Goal: Browse casually

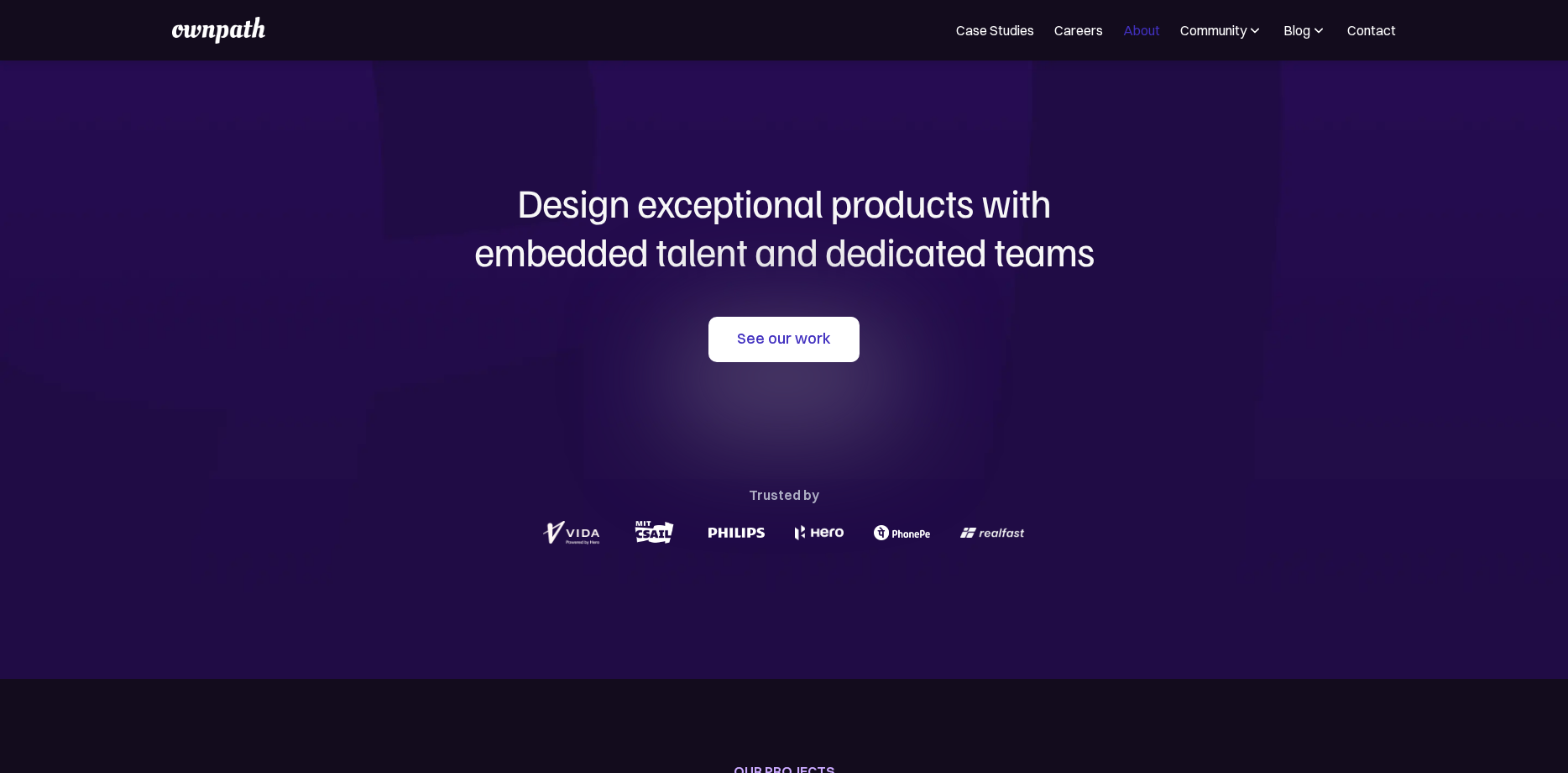
click at [1127, 32] on link "About" at bounding box center [1142, 30] width 37 height 20
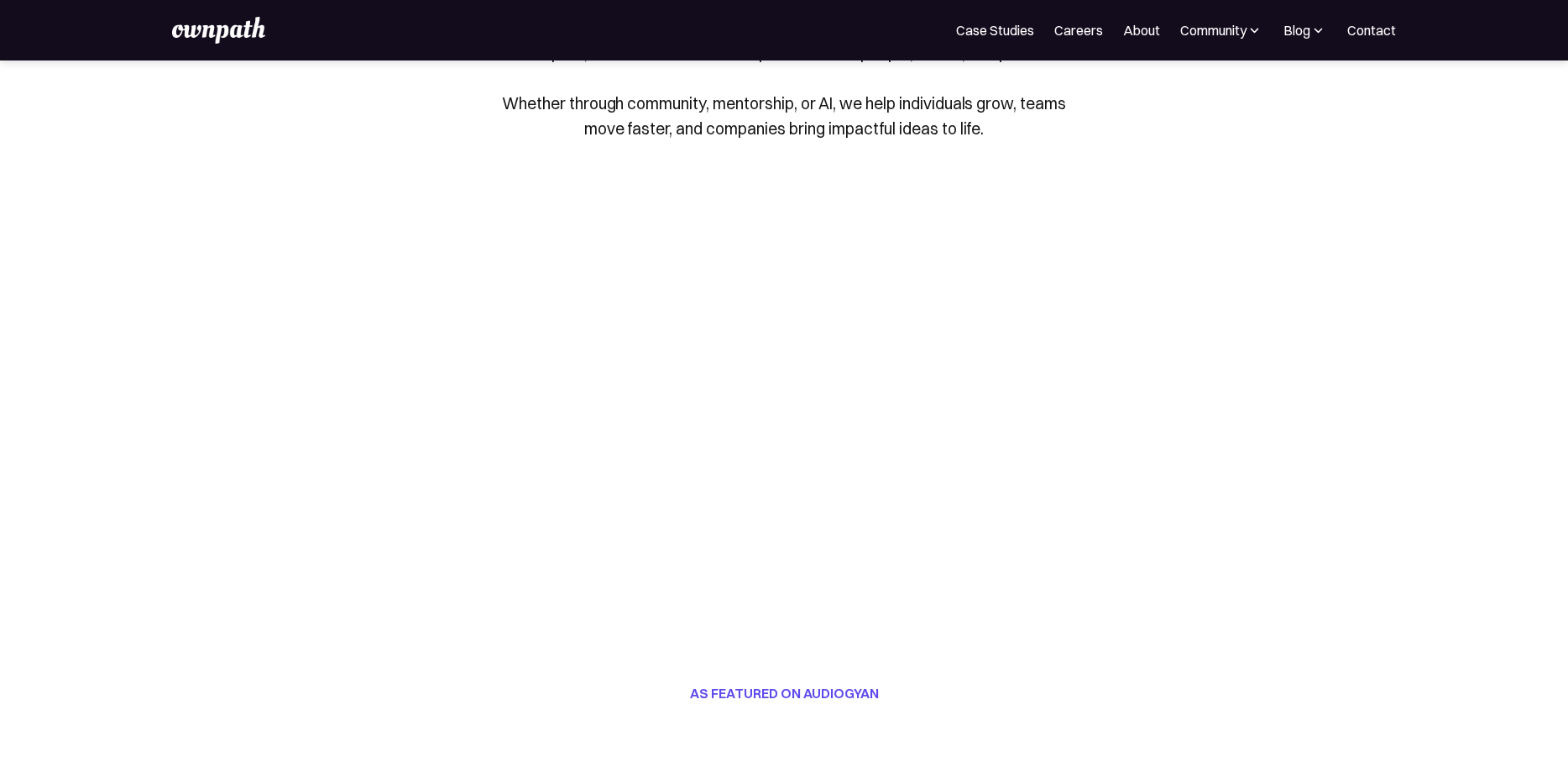
scroll to position [97, 0]
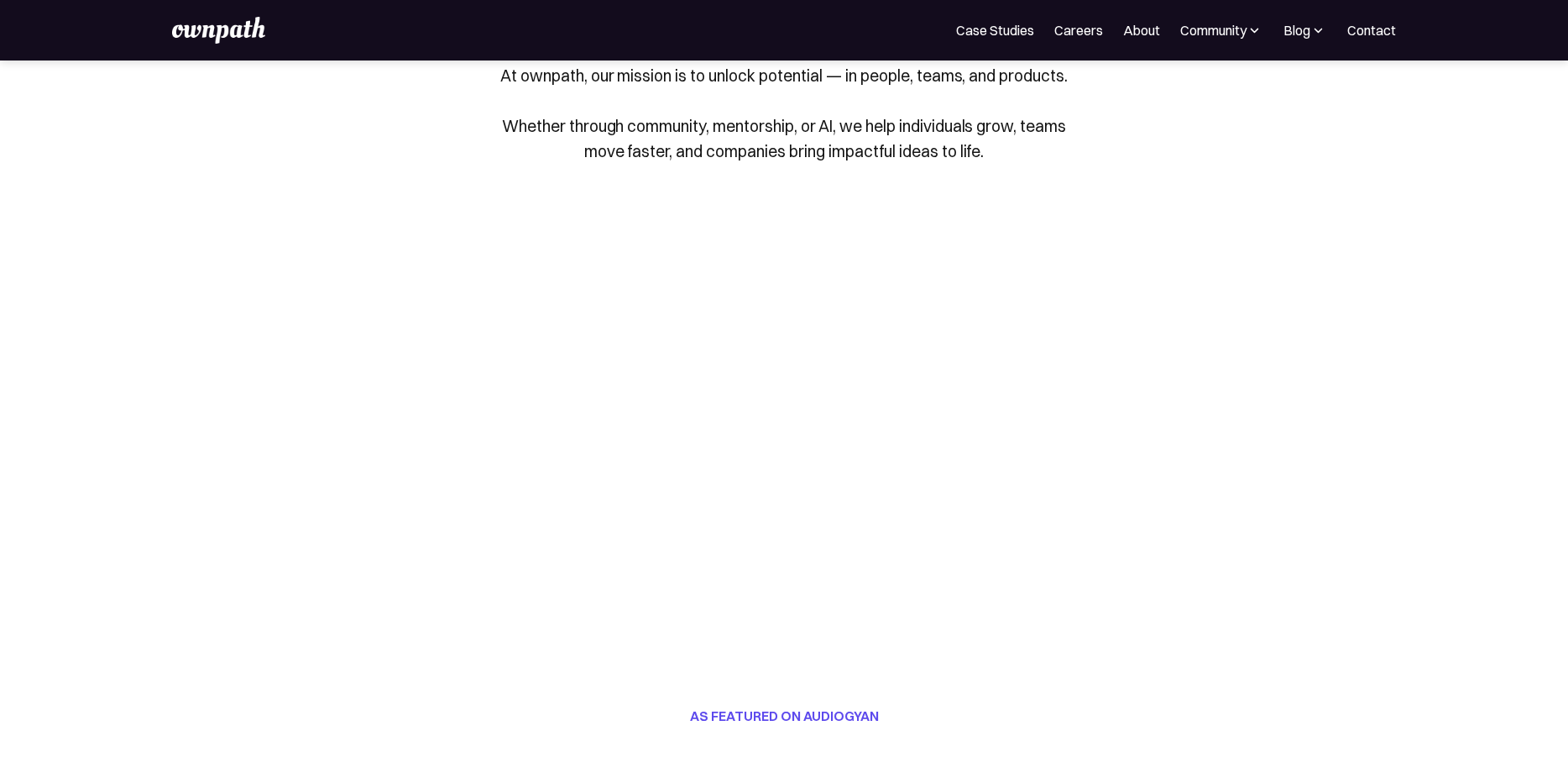
drag, startPoint x: 1249, startPoint y: 422, endPoint x: 1205, endPoint y: 442, distance: 48.3
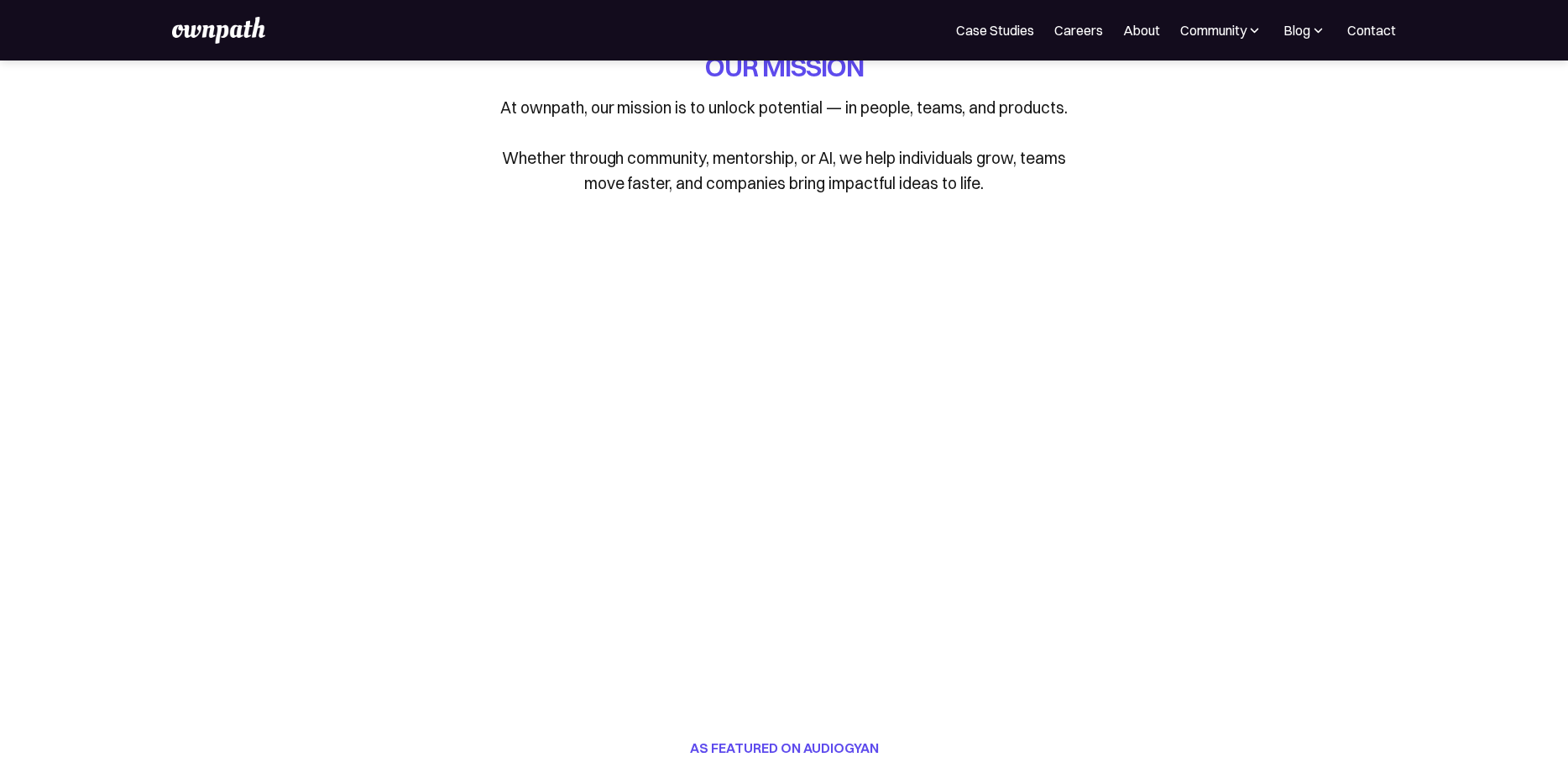
scroll to position [0, 0]
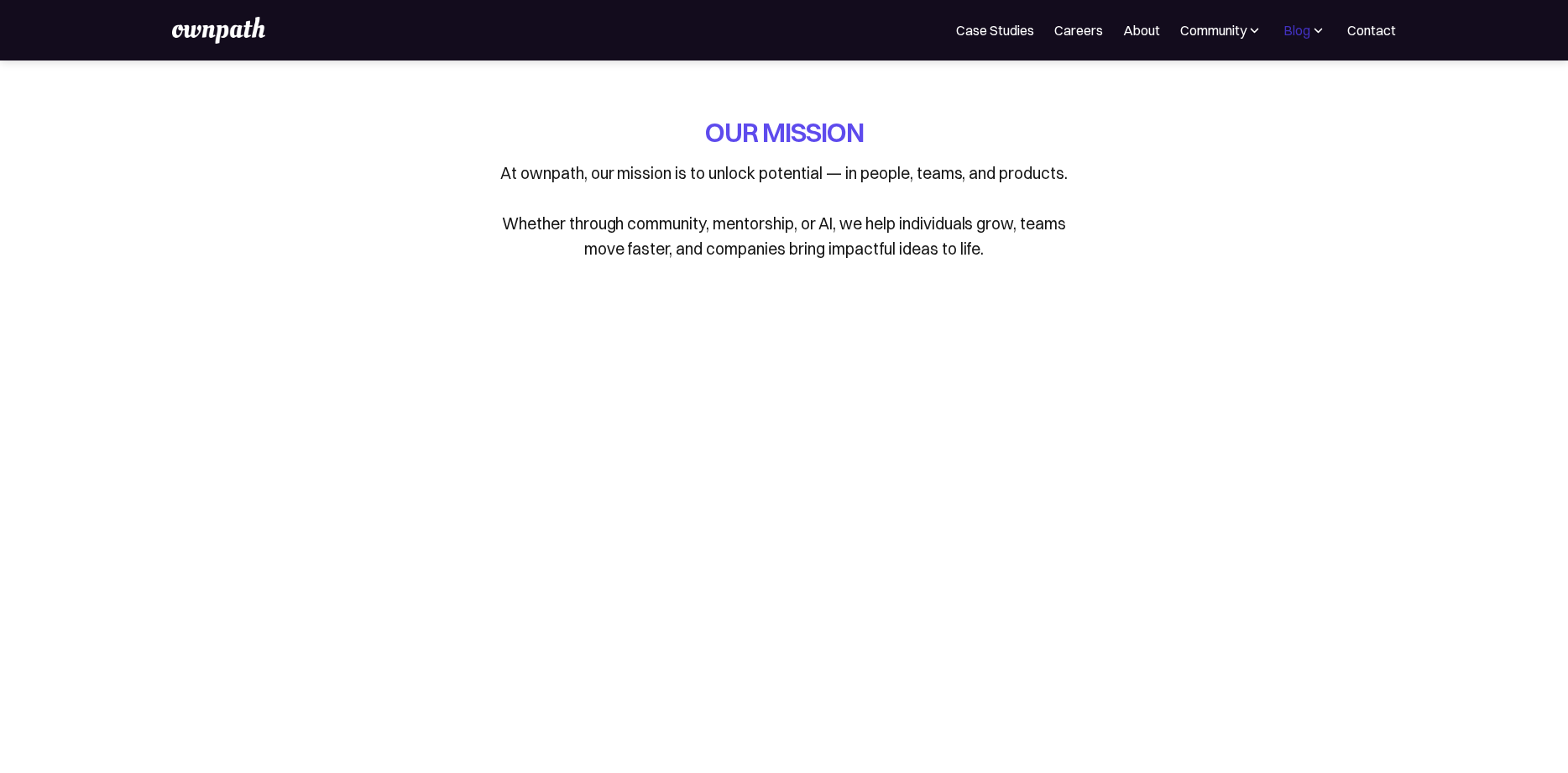
click at [1284, 32] on div "Blog" at bounding box center [1297, 30] width 27 height 20
click at [1219, 91] on div "All" at bounding box center [1267, 91] width 107 height 20
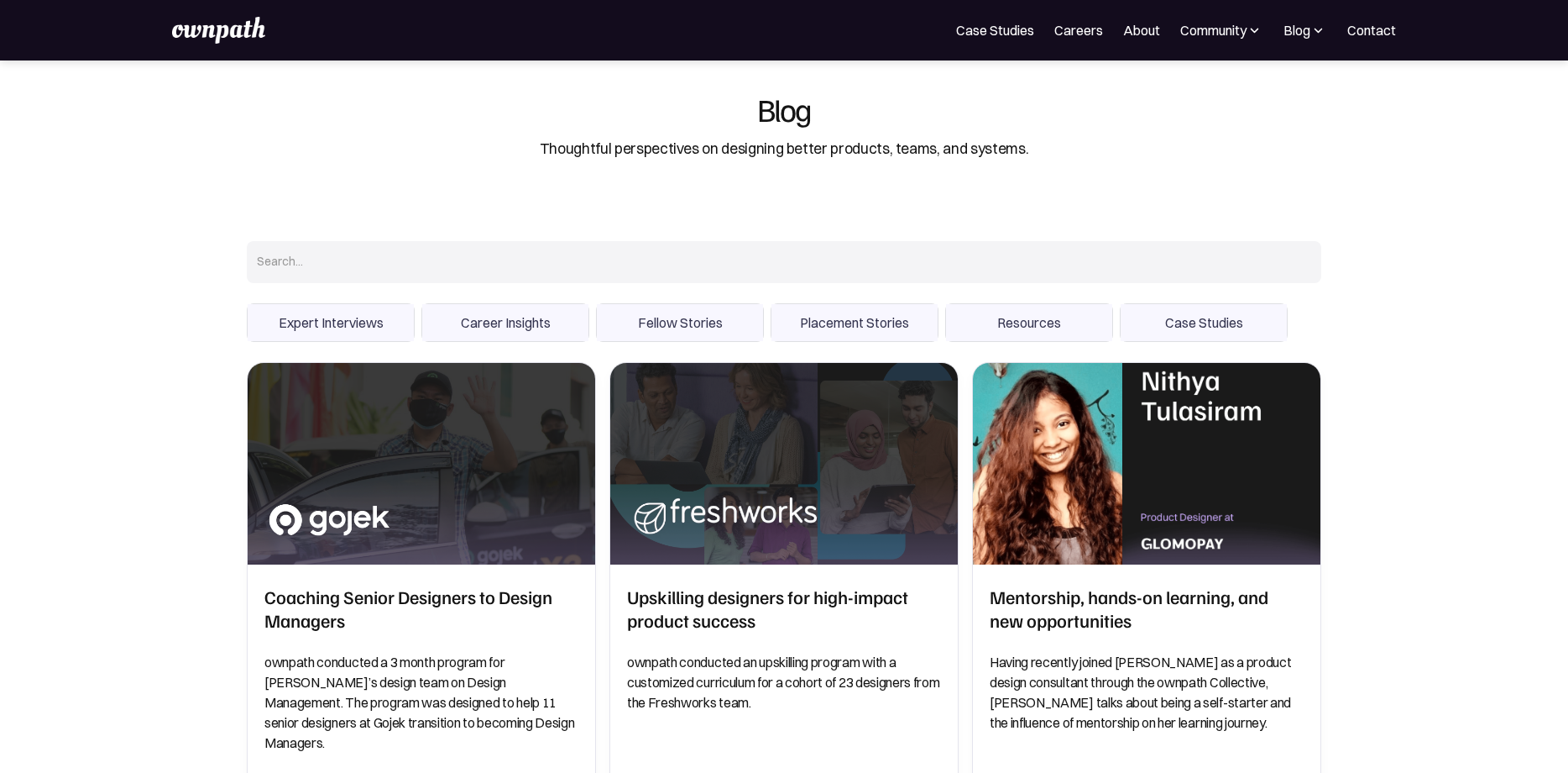
scroll to position [32, 0]
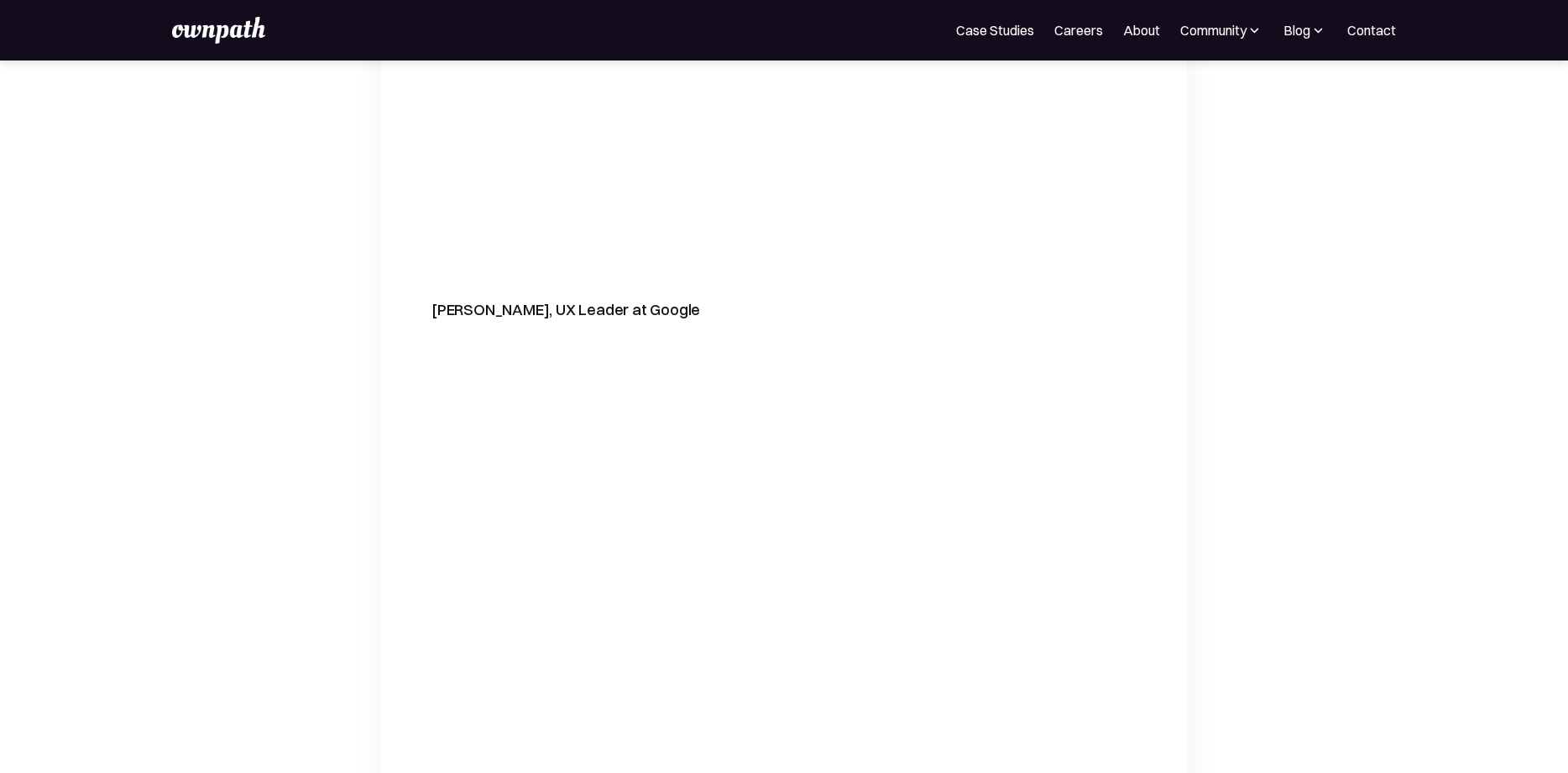
scroll to position [6048, 0]
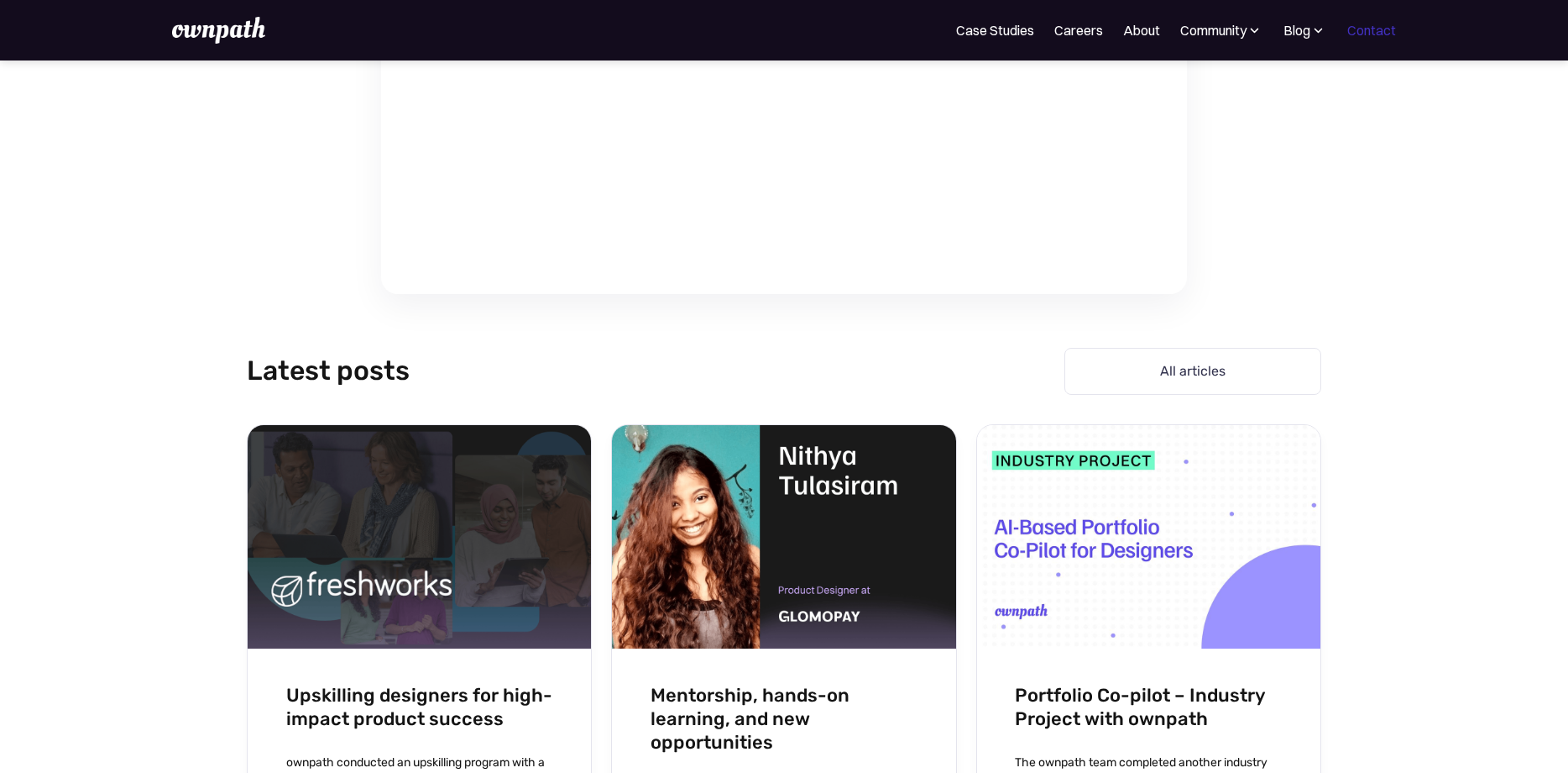
click at [1363, 37] on link "Contact" at bounding box center [1372, 30] width 49 height 20
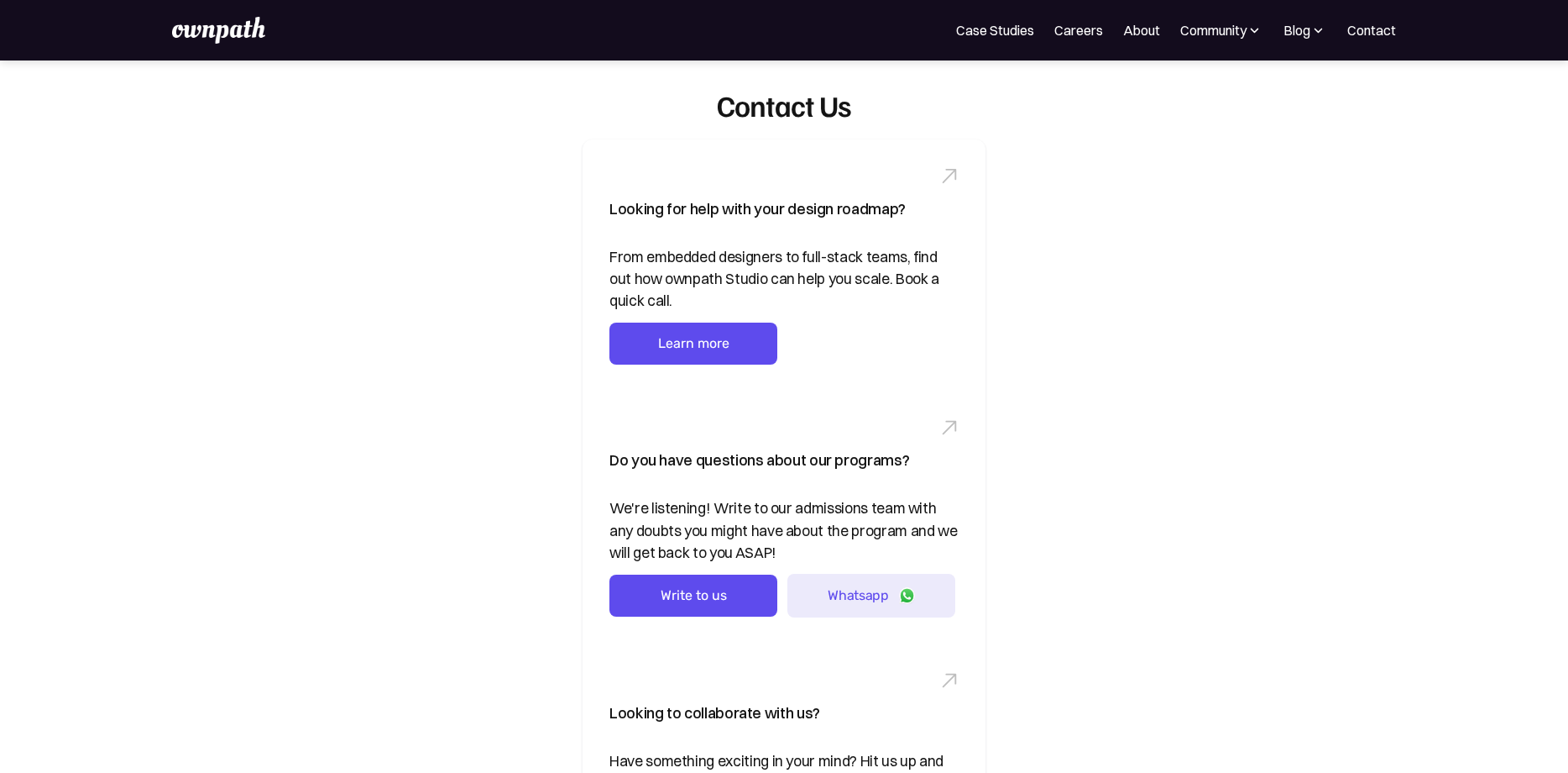
click at [1247, 31] on img at bounding box center [1255, 30] width 17 height 17
click at [1308, 37] on div "Blog" at bounding box center [1297, 30] width 27 height 20
click at [1247, 36] on img at bounding box center [1255, 30] width 17 height 17
click at [1177, 134] on div "Resources" at bounding box center [1184, 129] width 63 height 20
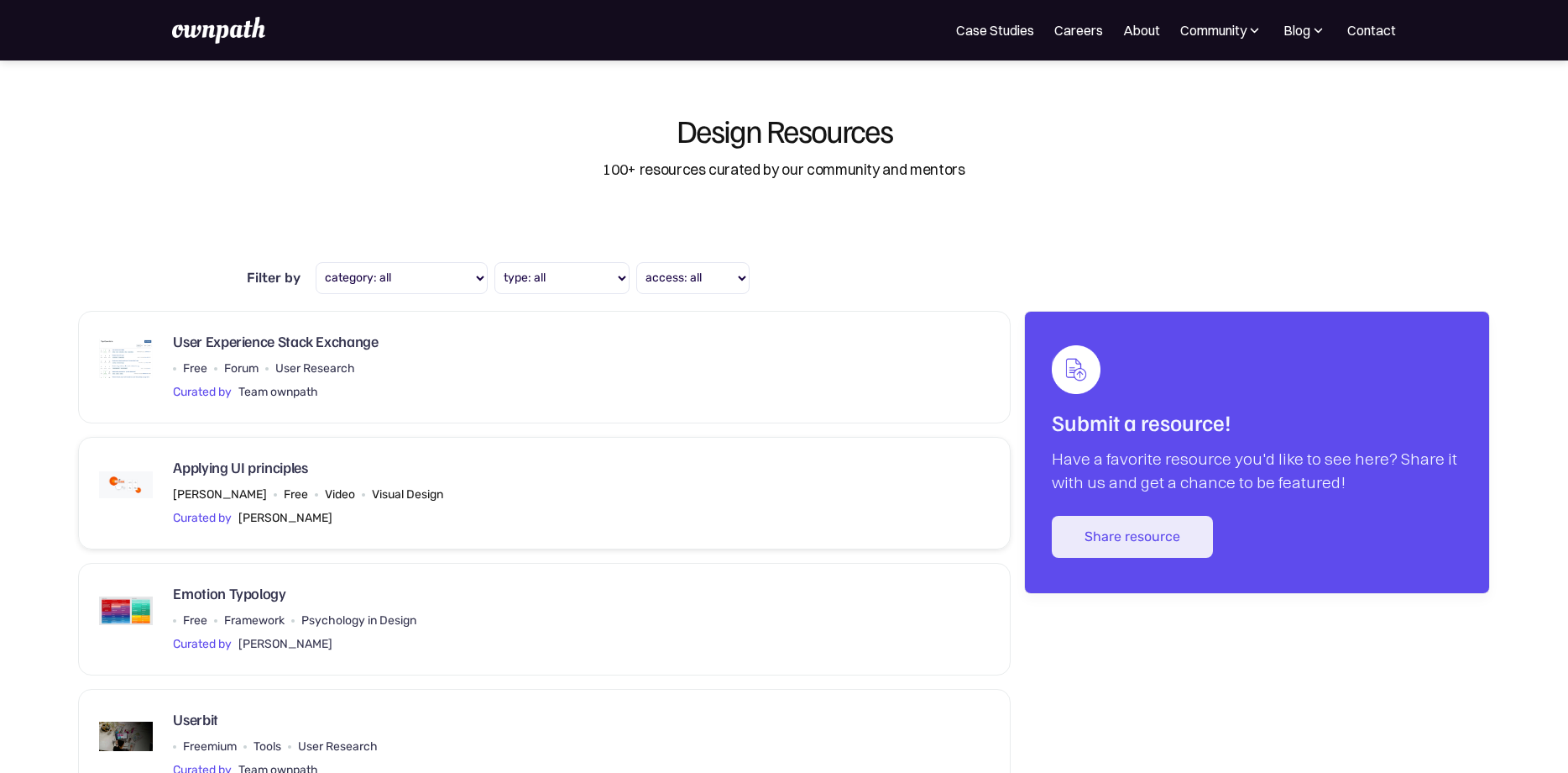
click at [281, 461] on div "Applying UI principles" at bounding box center [241, 471] width 135 height 27
click at [1011, 29] on link "Case Studies" at bounding box center [995, 30] width 78 height 20
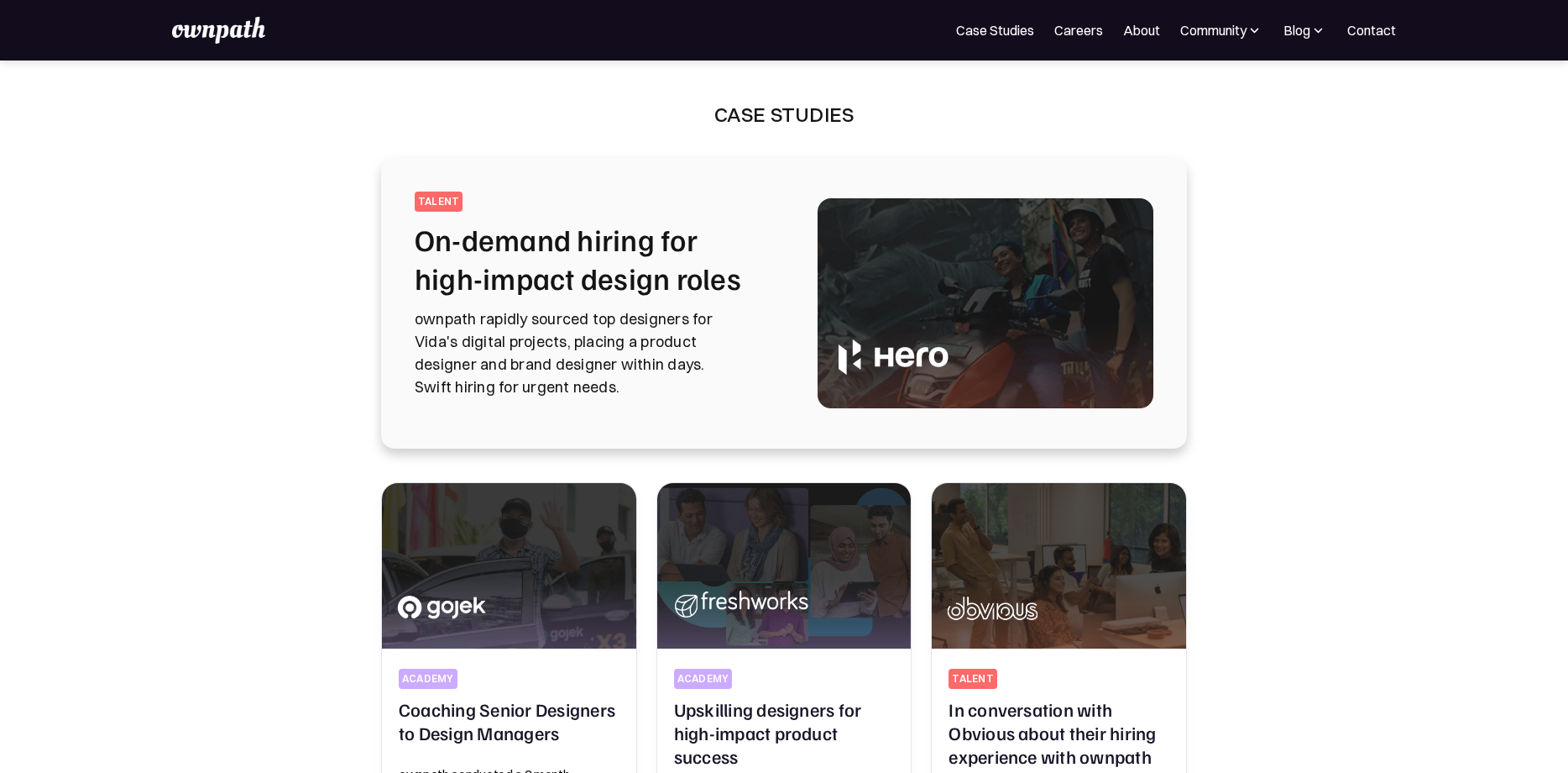
click at [245, 32] on img at bounding box center [219, 30] width 93 height 27
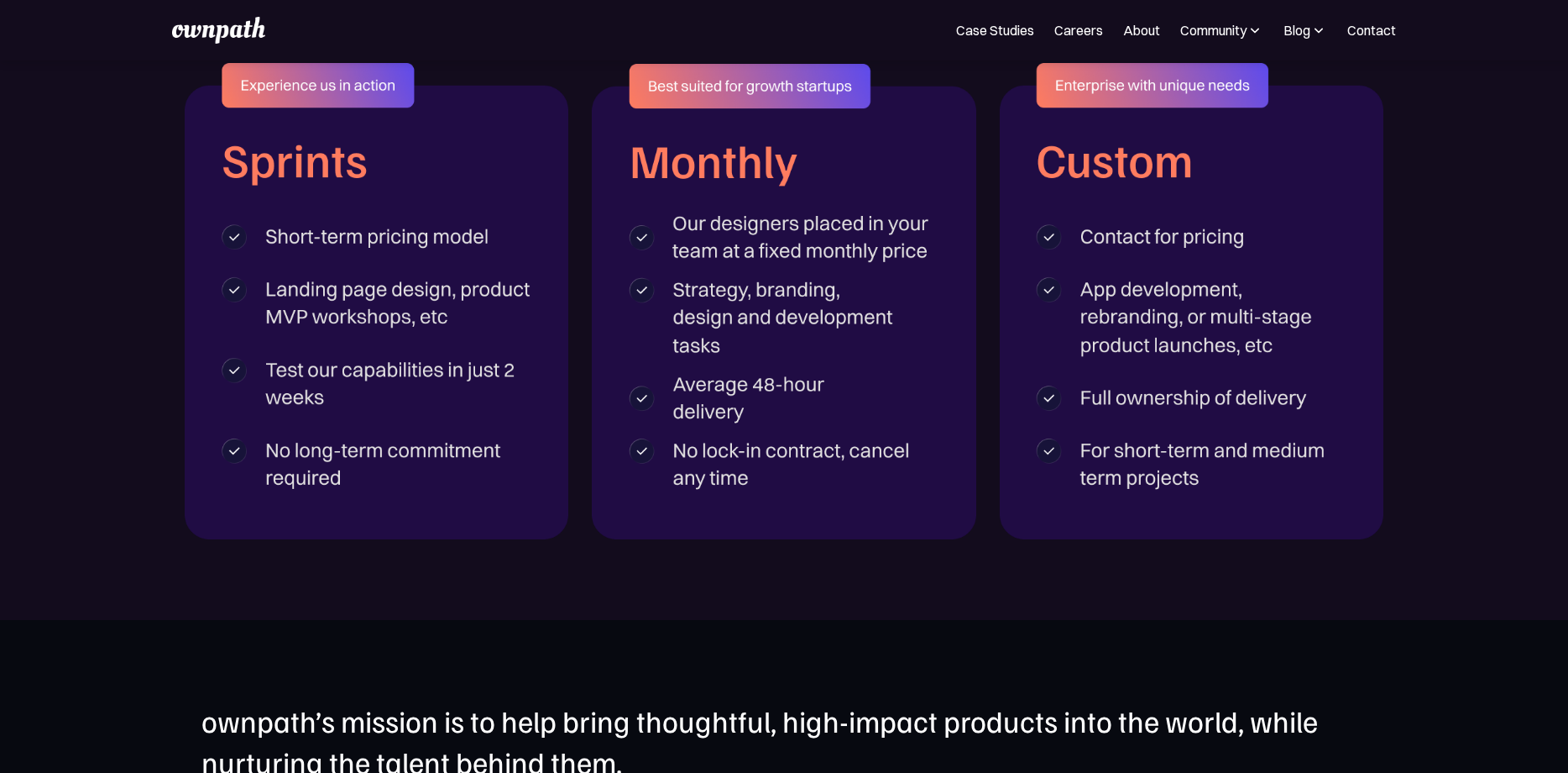
scroll to position [2864, 0]
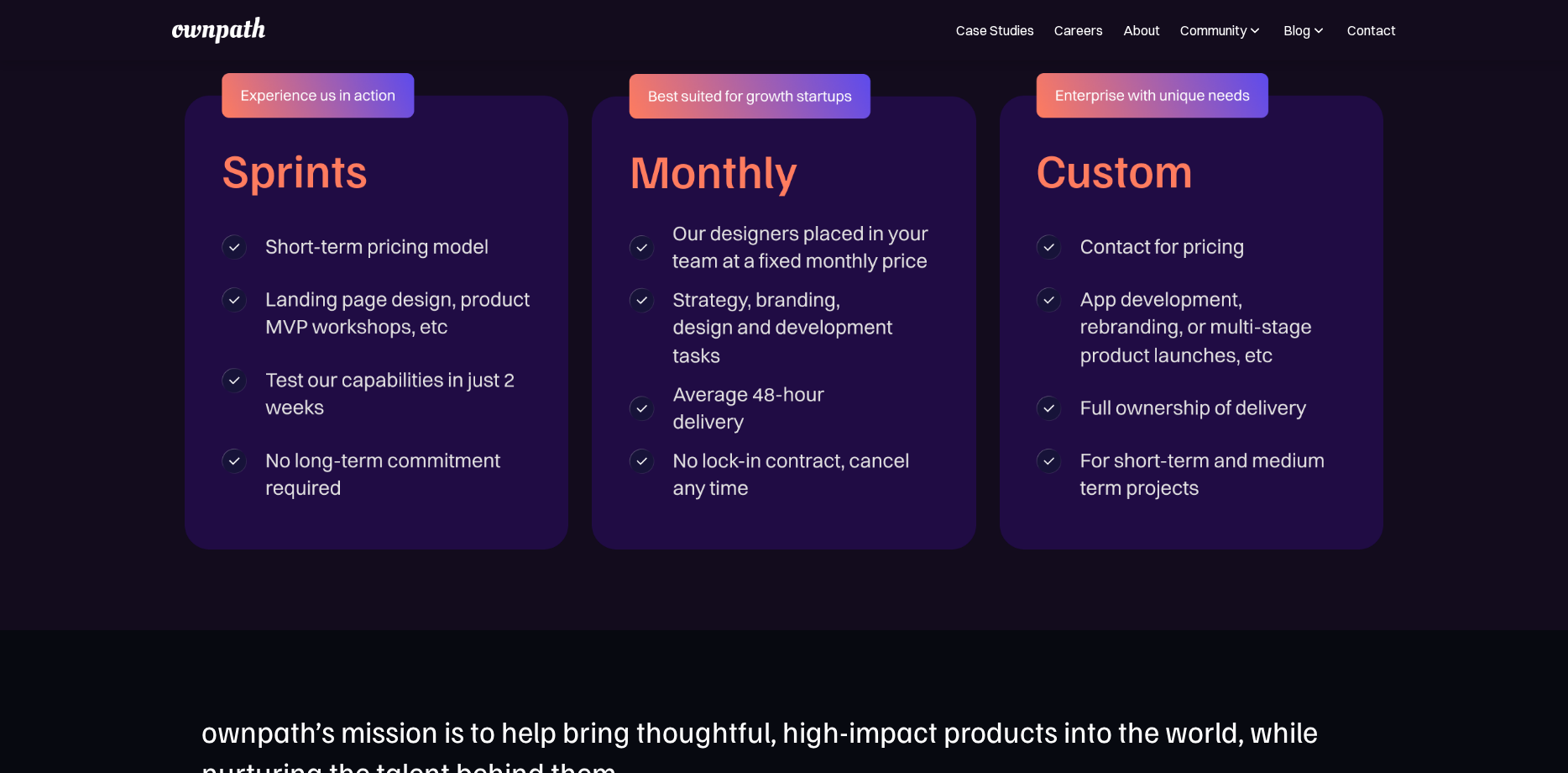
click at [780, 580] on section "ENGAGEMENT MODELS How can we work together?" at bounding box center [784, 246] width 1568 height 768
drag, startPoint x: 773, startPoint y: 256, endPoint x: 806, endPoint y: 452, distance: 198.8
click at [786, 534] on img at bounding box center [783, 311] width 384 height 474
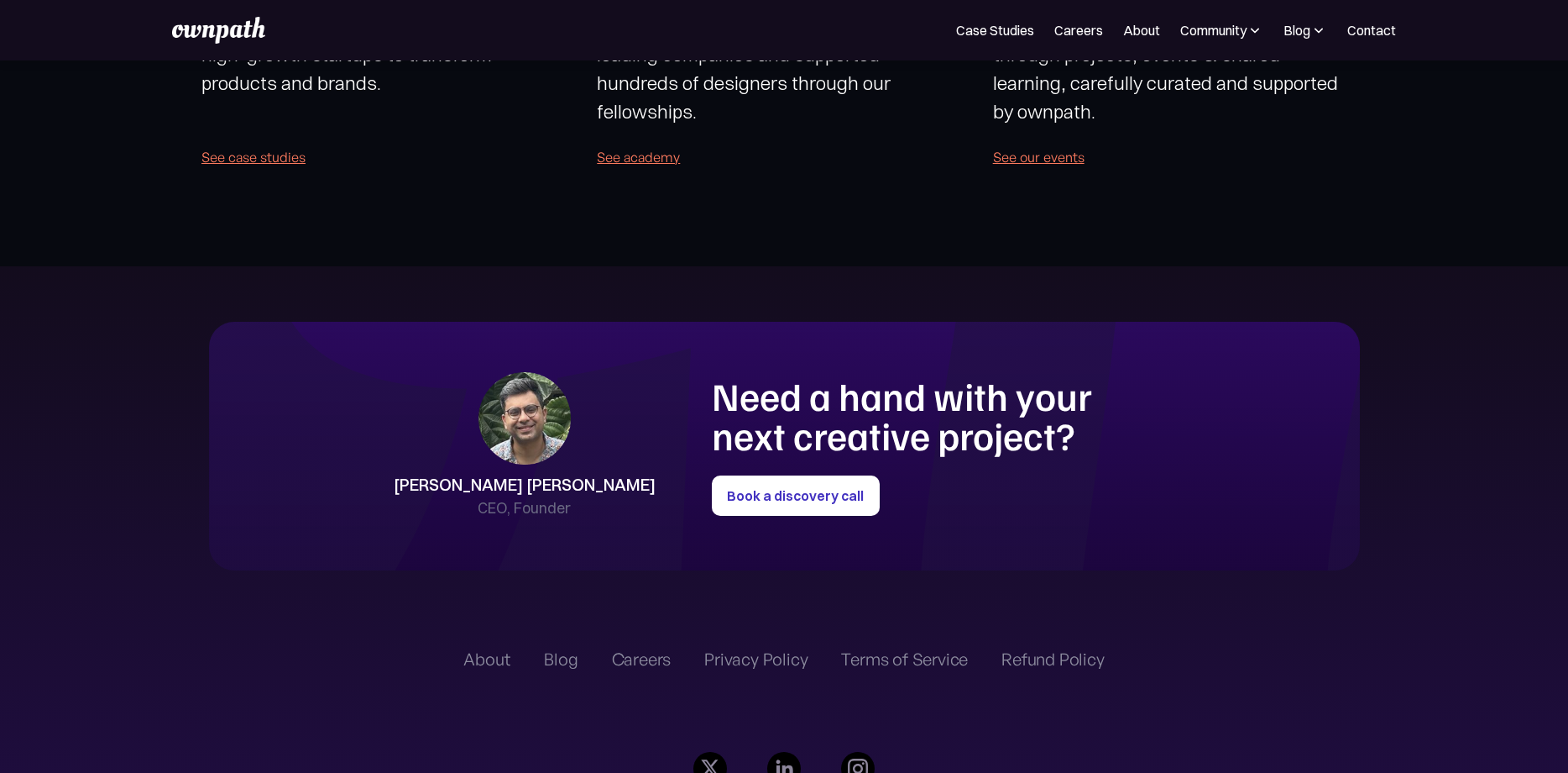
scroll to position [3819, 0]
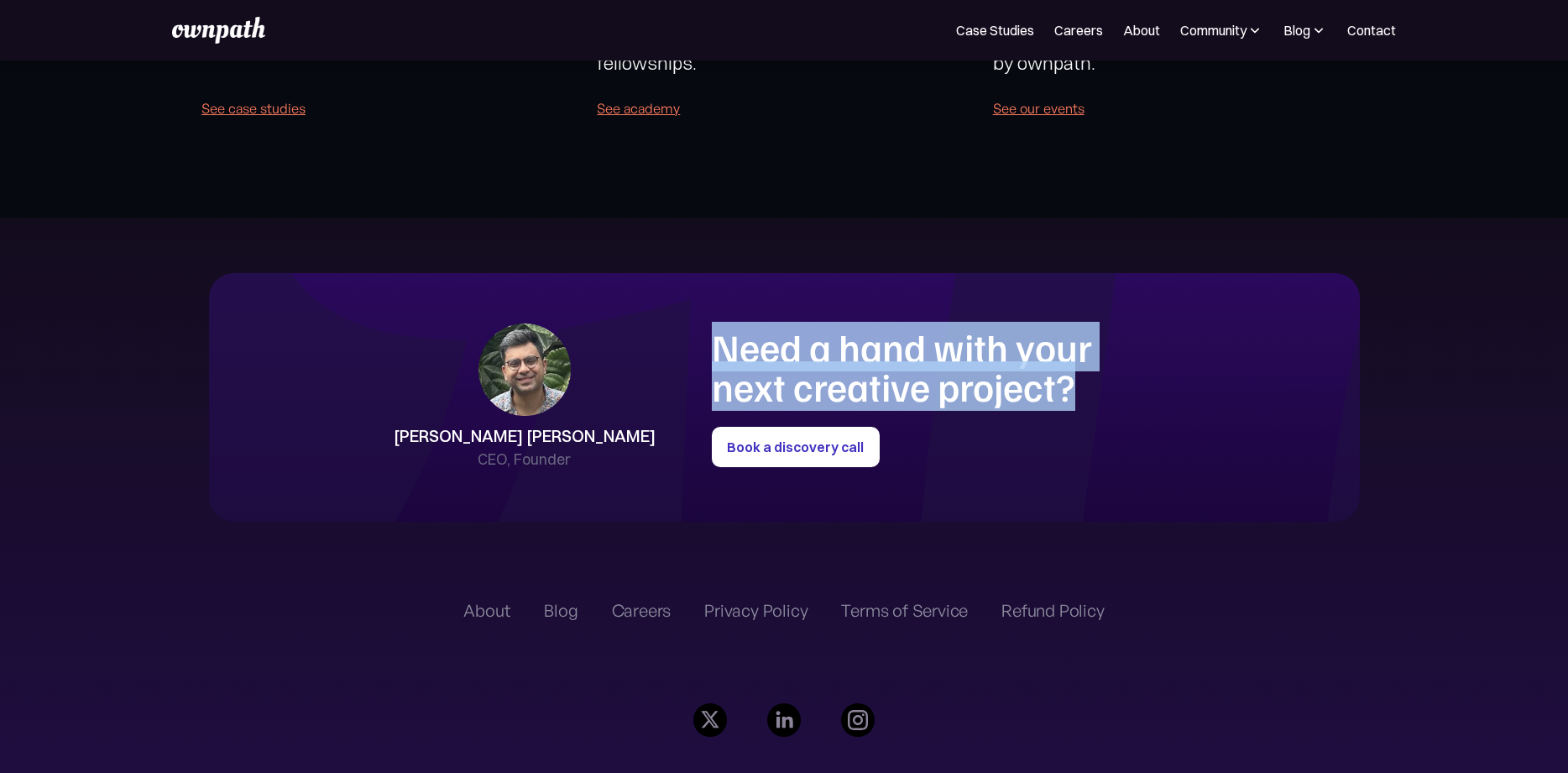
drag, startPoint x: 712, startPoint y: 338, endPoint x: 1074, endPoint y: 378, distance: 364.2
click at [1074, 378] on h1 "Need a hand with your next creative project?" at bounding box center [935, 366] width 446 height 78
copy h1 "Need a hand with your next creative project?"
